Goal: Information Seeking & Learning: Learn about a topic

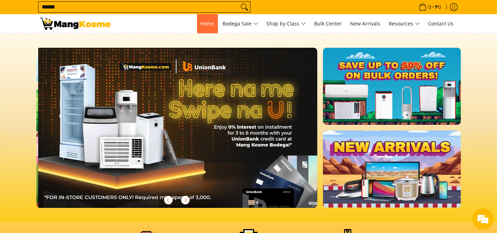
scroll to position [0, 281]
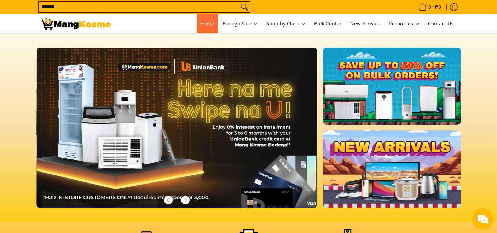
click at [213, 26] on link "Home" at bounding box center [207, 23] width 21 height 19
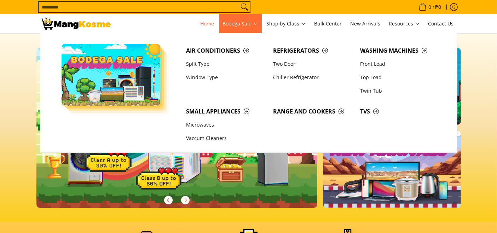
click at [254, 23] on span "Bodega Sale" at bounding box center [240, 23] width 35 height 9
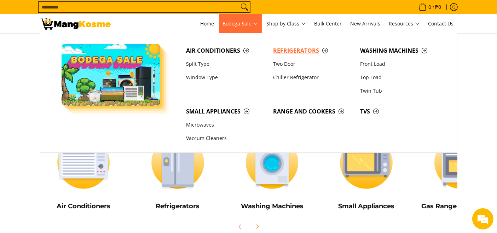
click at [296, 48] on span "Refrigerators" at bounding box center [313, 50] width 80 height 9
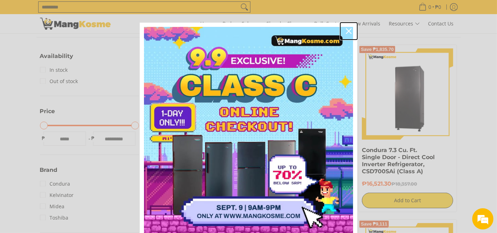
drag, startPoint x: 350, startPoint y: 32, endPoint x: 380, endPoint y: 130, distance: 102.8
click at [380, 130] on div "Marketing offer form" at bounding box center [248, 116] width 497 height 233
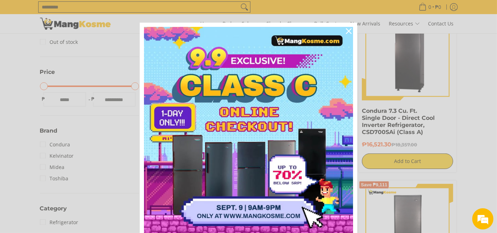
drag, startPoint x: 428, startPoint y: 25, endPoint x: 425, endPoint y: 23, distance: 3.8
click at [428, 25] on div "Marketing offer form" at bounding box center [248, 116] width 497 height 233
click at [350, 28] on div "Close" at bounding box center [348, 30] width 11 height 11
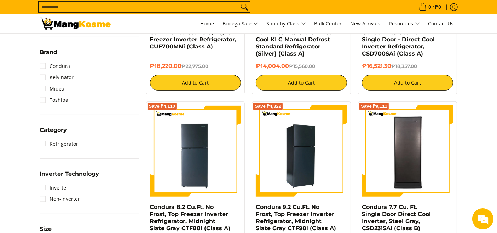
scroll to position [275, 0]
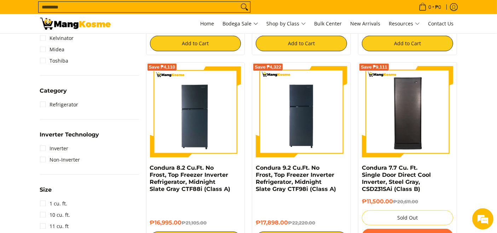
drag, startPoint x: 86, startPoint y: 54, endPoint x: 94, endPoint y: 55, distance: 8.5
click at [86, 54] on li "Midea" at bounding box center [89, 49] width 99 height 11
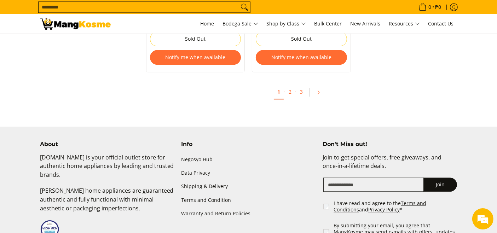
scroll to position [1652, 0]
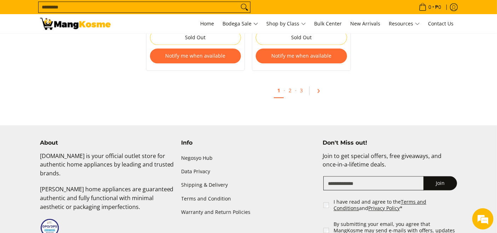
click at [320, 89] on icon "Pagination" at bounding box center [318, 91] width 5 height 5
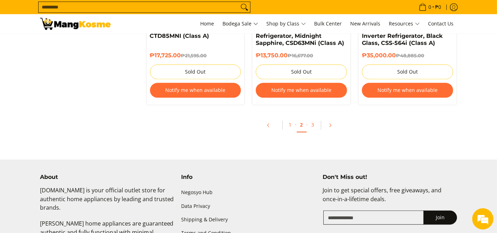
scroll to position [1613, 0]
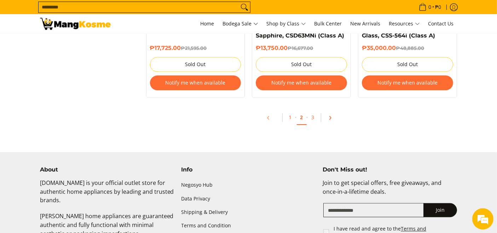
click at [330, 120] on icon "Pagination" at bounding box center [330, 117] width 5 height 5
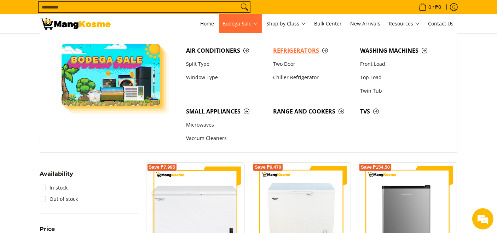
click at [300, 51] on span "Refrigerators" at bounding box center [313, 50] width 80 height 9
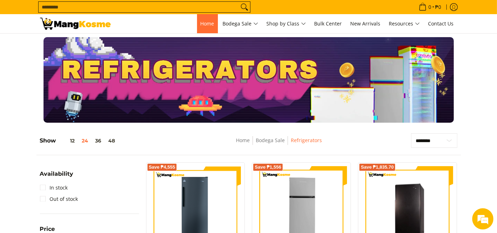
click at [204, 22] on span "Home" at bounding box center [208, 23] width 14 height 7
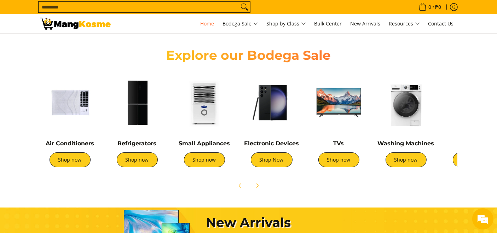
scroll to position [393, 0]
